Goal: Navigation & Orientation: Find specific page/section

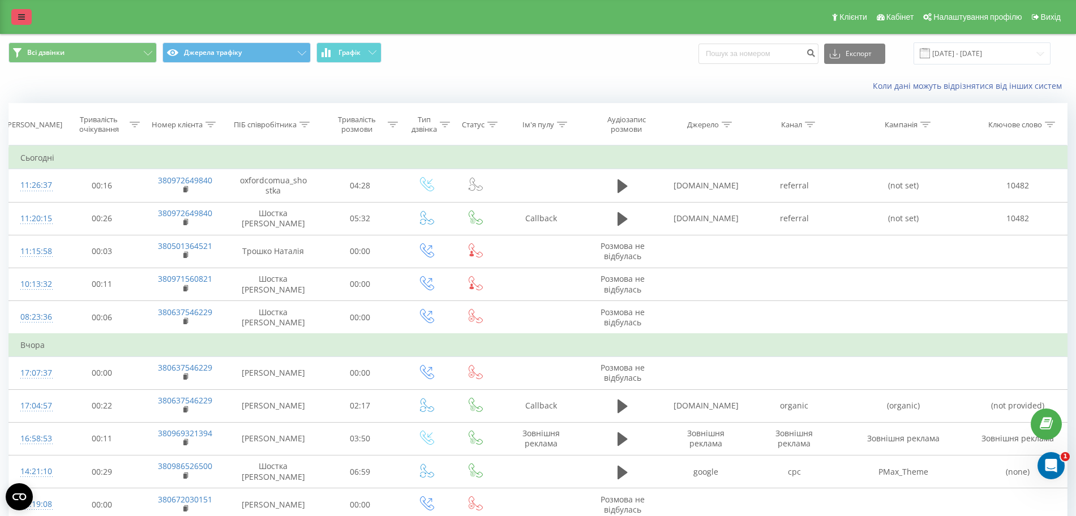
click at [26, 19] on link at bounding box center [21, 17] width 20 height 16
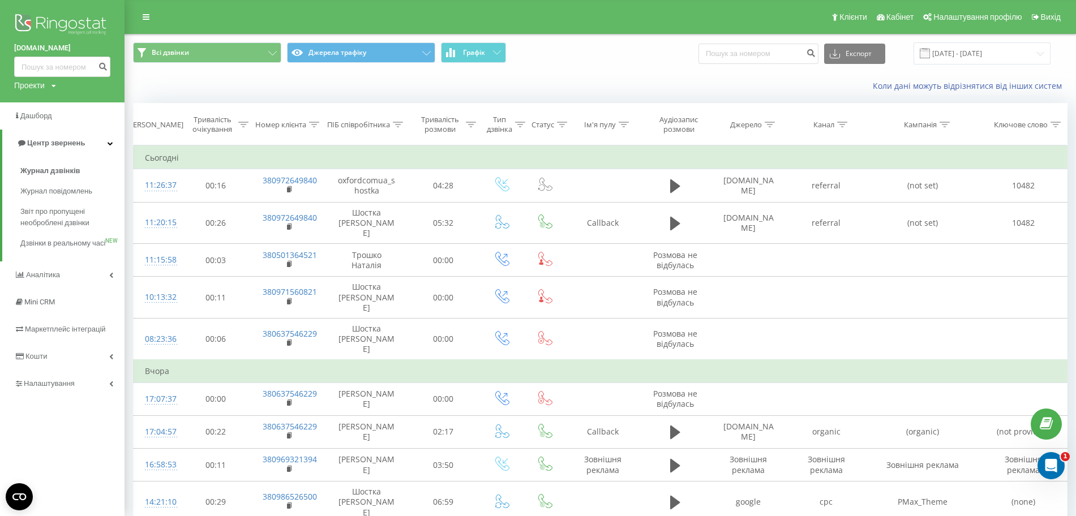
click at [32, 84] on div "Проекти" at bounding box center [29, 85] width 31 height 11
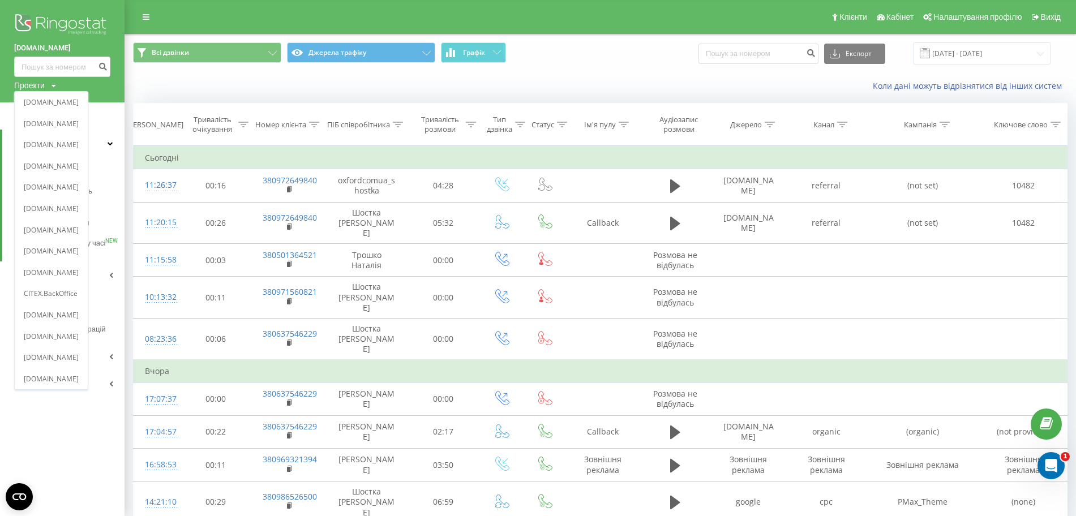
scroll to position [71, 0]
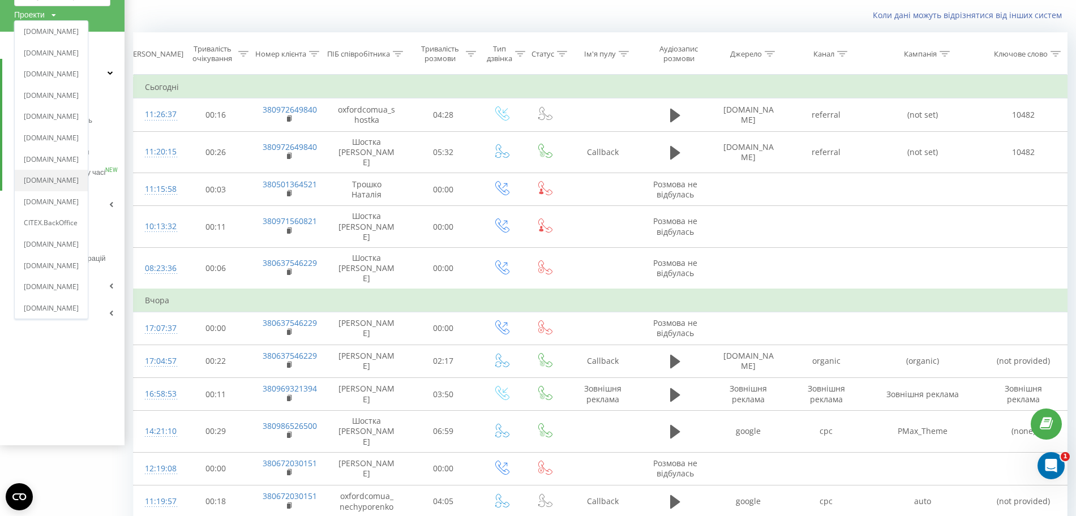
click at [62, 185] on link "[DOMAIN_NAME]" at bounding box center [51, 181] width 55 height 9
